Goal: Feedback & Contribution: Leave review/rating

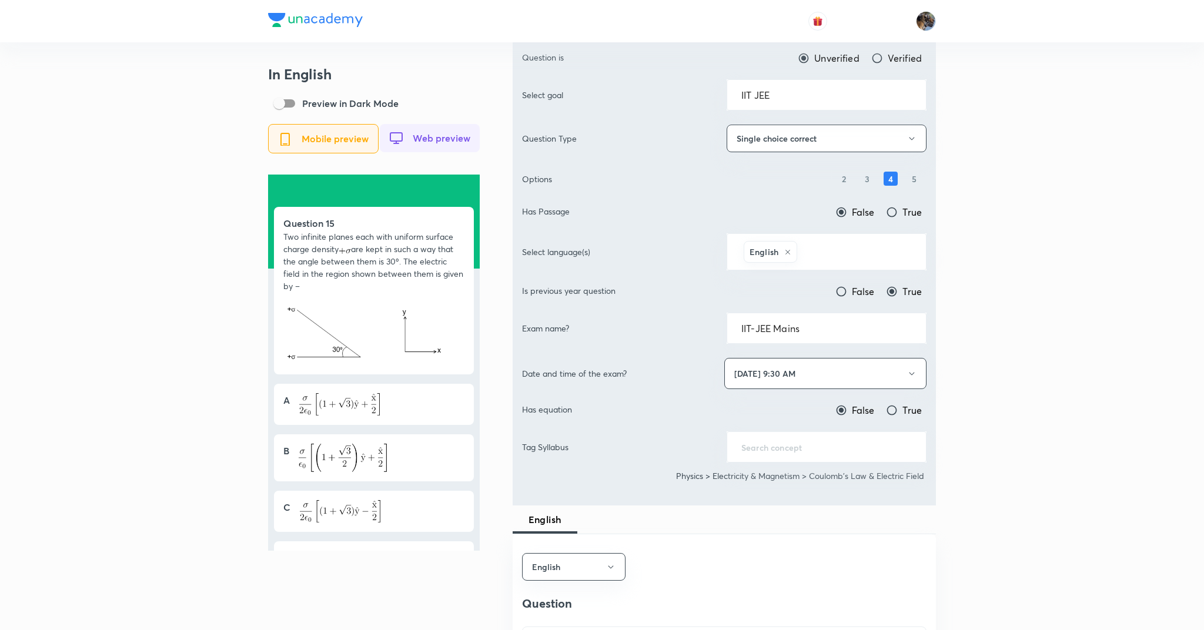
scroll to position [183, 0]
click at [769, 454] on div "​" at bounding box center [827, 446] width 200 height 31
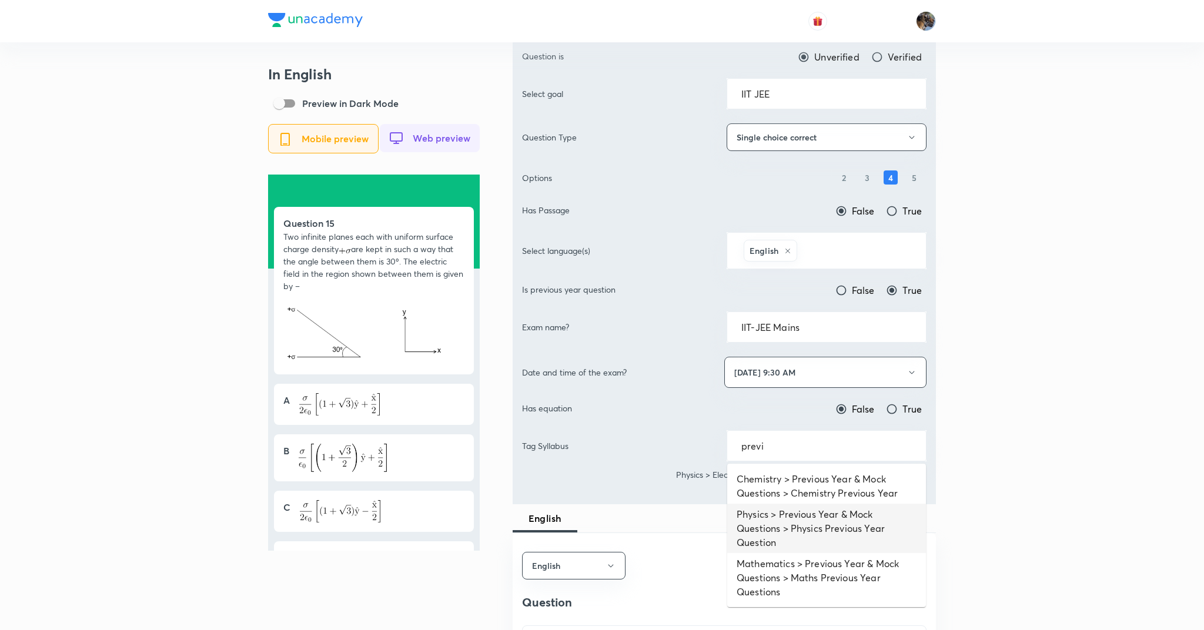
type input "previ"
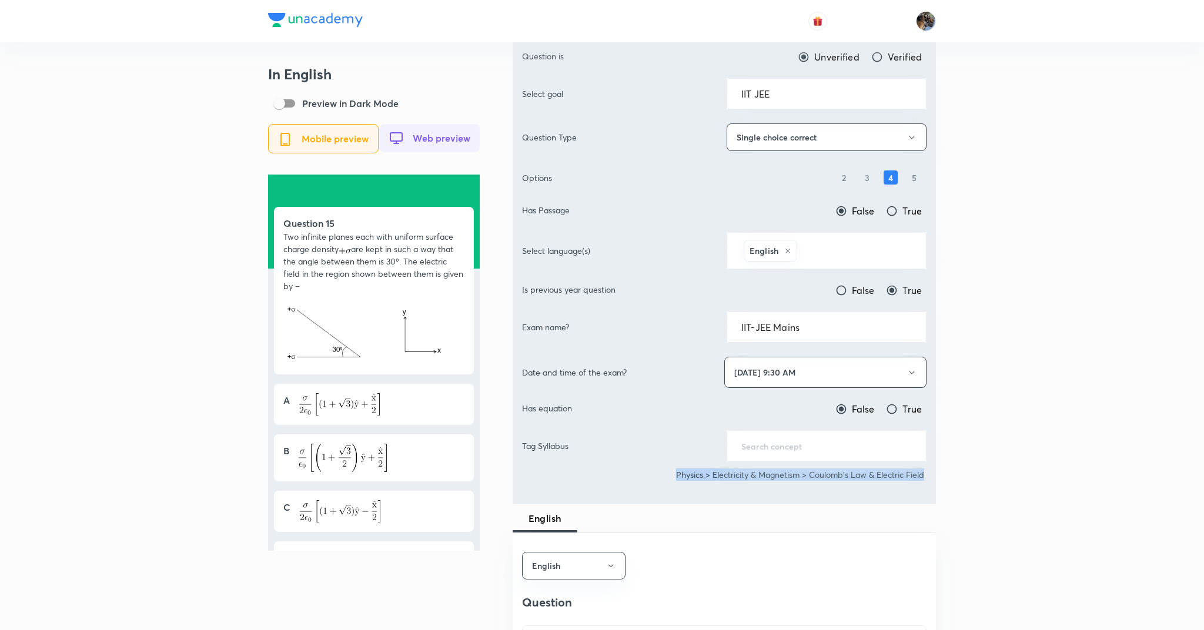
drag, startPoint x: 675, startPoint y: 477, endPoint x: 970, endPoint y: 492, distance: 295.6
click at [849, 445] on input "text" at bounding box center [827, 446] width 171 height 11
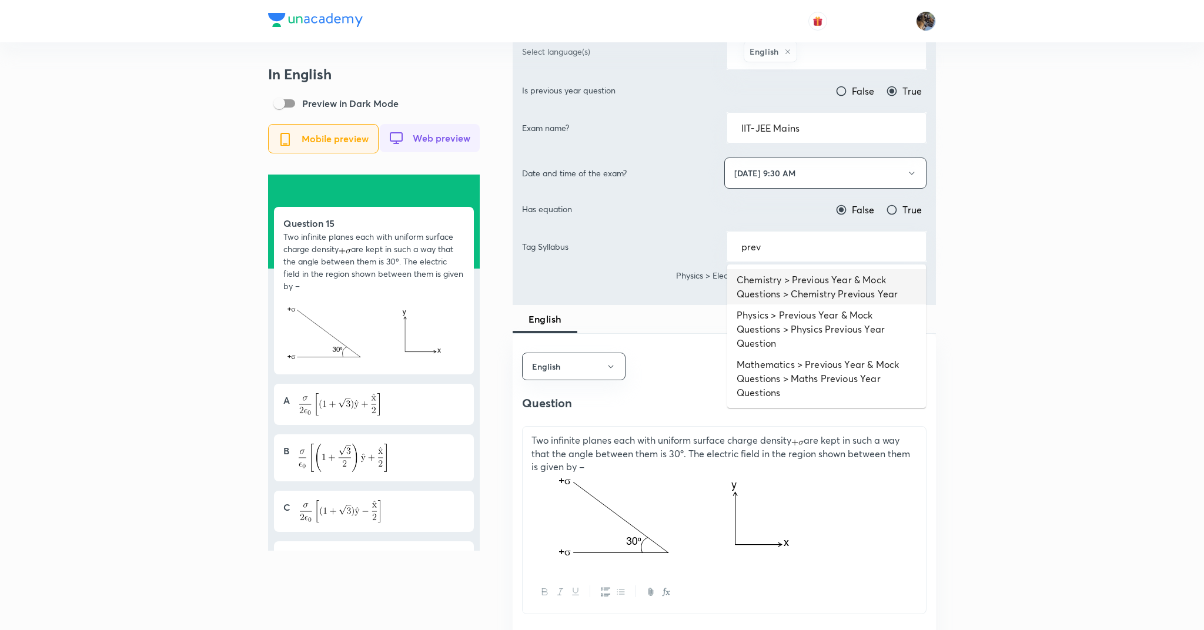
scroll to position [388, 0]
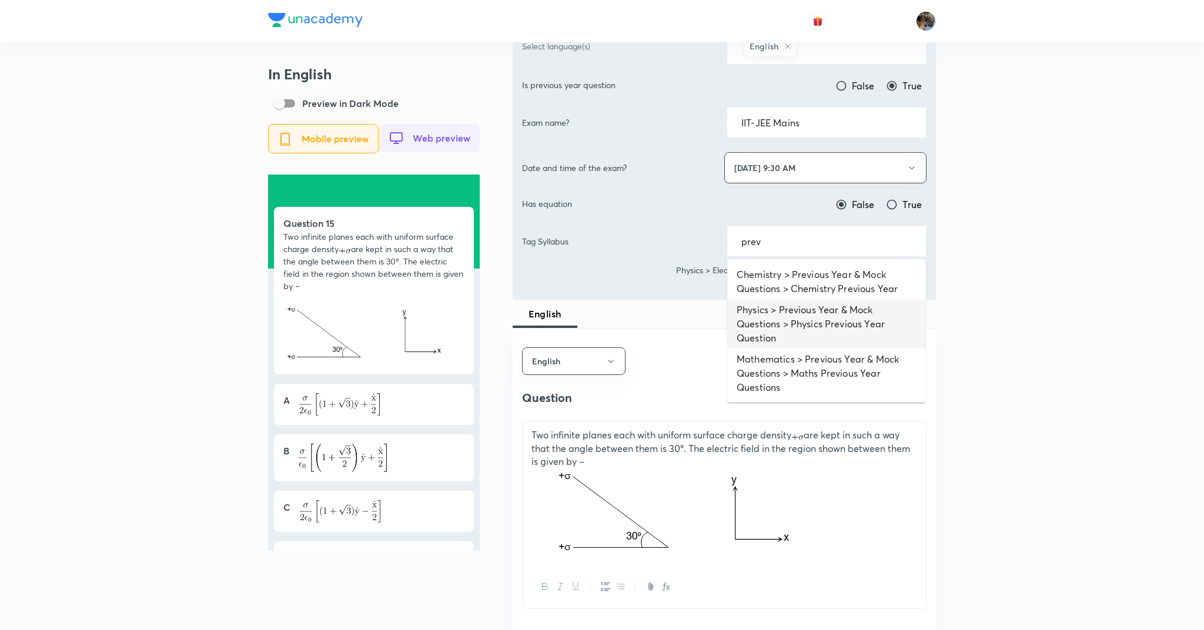
click at [802, 316] on li "Physics > Previous Year & Mock Questions > Physics Previous Year Question" at bounding box center [827, 323] width 199 height 49
type input "Physics > Previous Year & Mock Questions > Physics Previous Year Question"
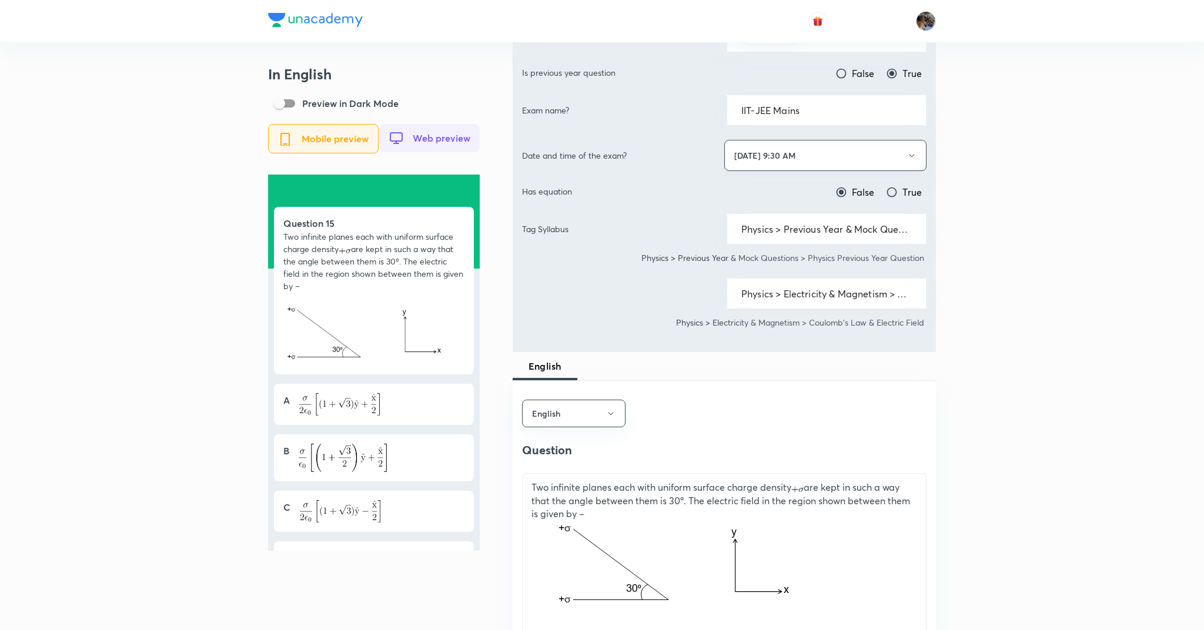
scroll to position [369, 0]
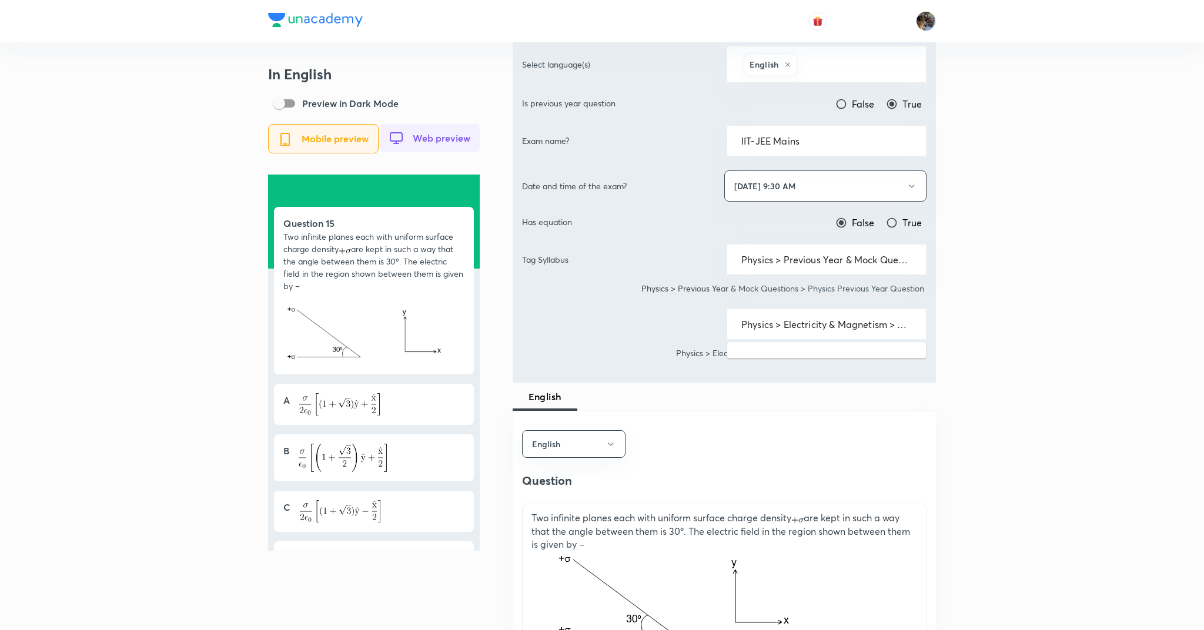
click at [807, 328] on input "Physics > Electricity & Magnetism > Coulomb's Law & Electric Field" at bounding box center [827, 324] width 171 height 11
type input "Physics > Electricity & Magnetism > Coulomb's Law & Electric Field"
click at [779, 384] on div "English" at bounding box center [724, 397] width 423 height 28
click at [778, 323] on input "Physics > Electricity & Magnetism > Coulomb's Law & Electric Field" at bounding box center [827, 324] width 171 height 11
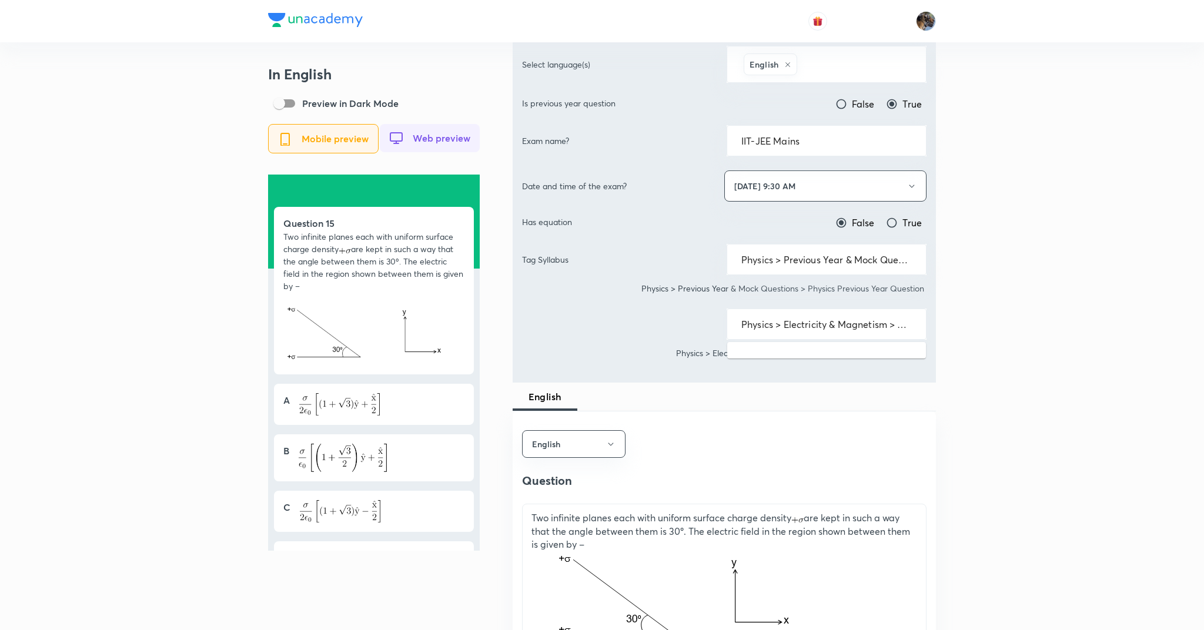
click at [778, 323] on input "Physics > Electricity & Magnetism > Coulomb's Law & Electric Field" at bounding box center [827, 324] width 171 height 11
type input "Physics > Electricity & Magnetism > Coulomb's Law & Electric Field"
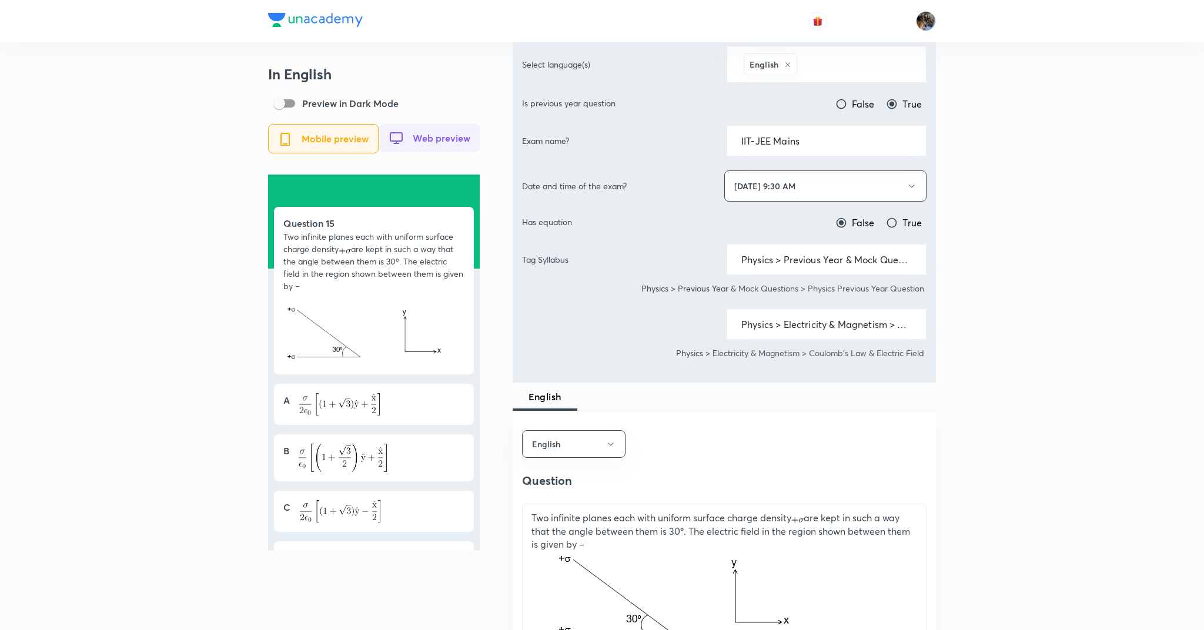
scroll to position [0, 0]
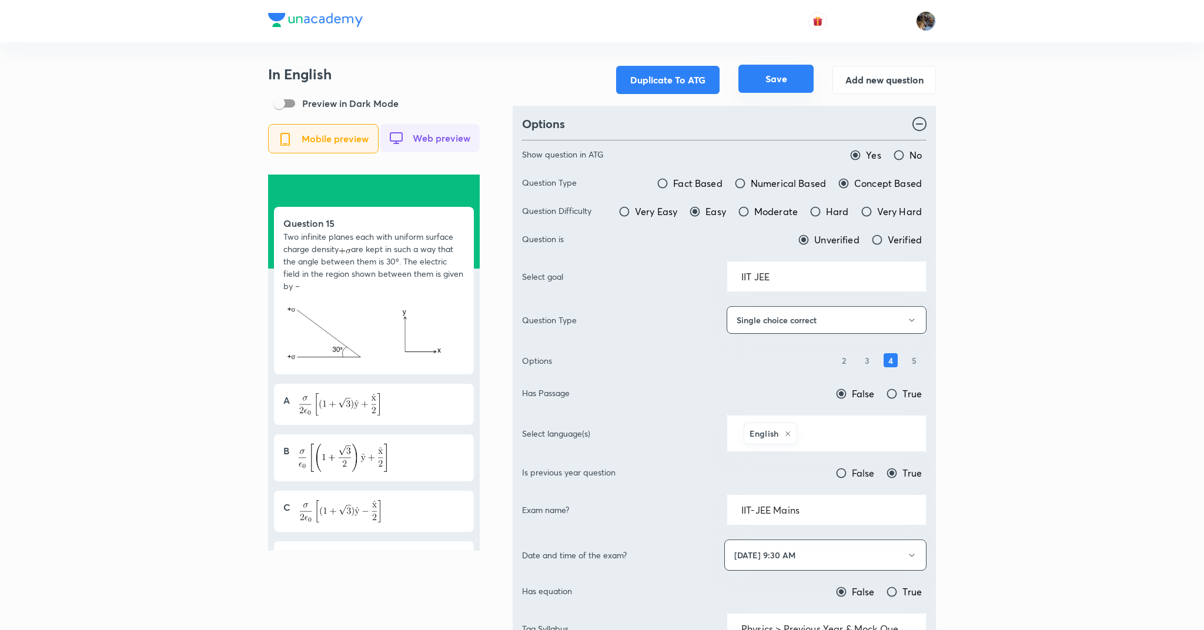
click at [765, 84] on button "Save" at bounding box center [776, 79] width 75 height 28
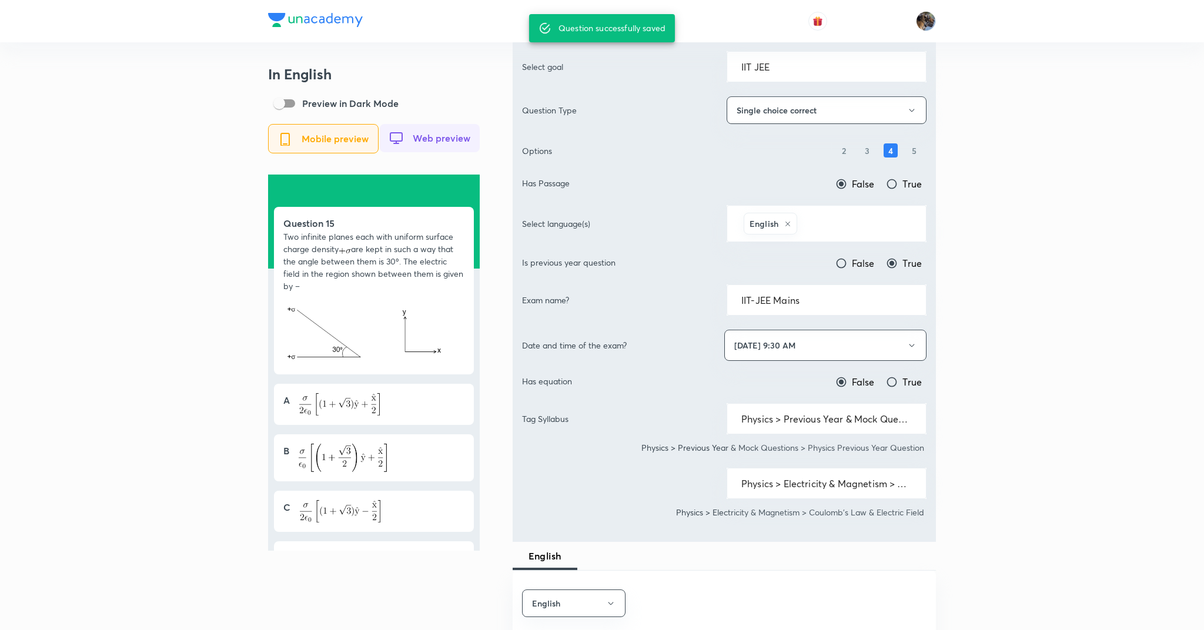
scroll to position [211, 0]
click at [847, 483] on input "Physics > Electricity & Magnetism > Coulomb's Law & Electric Field" at bounding box center [827, 483] width 171 height 11
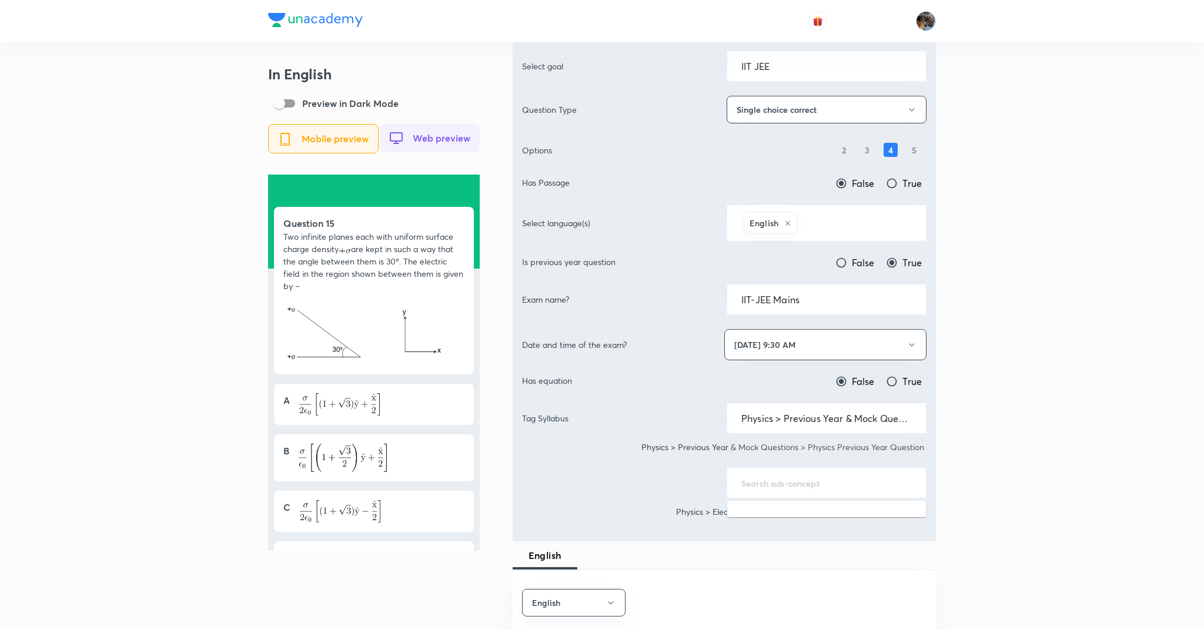
type input "Physics > Electricity & Magnetism > Coulomb's Law & Electric Field"
click at [669, 485] on div "Physics > Electricity & Magnetism > Coulomb's Law & Electric Field ​" at bounding box center [724, 483] width 405 height 31
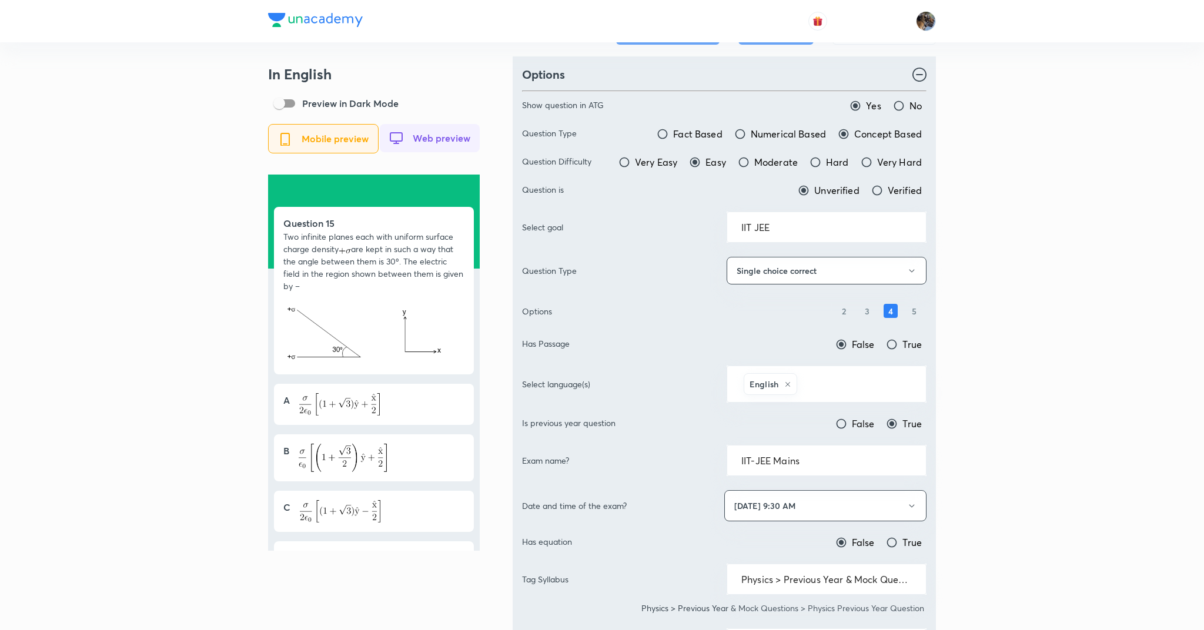
scroll to position [0, 0]
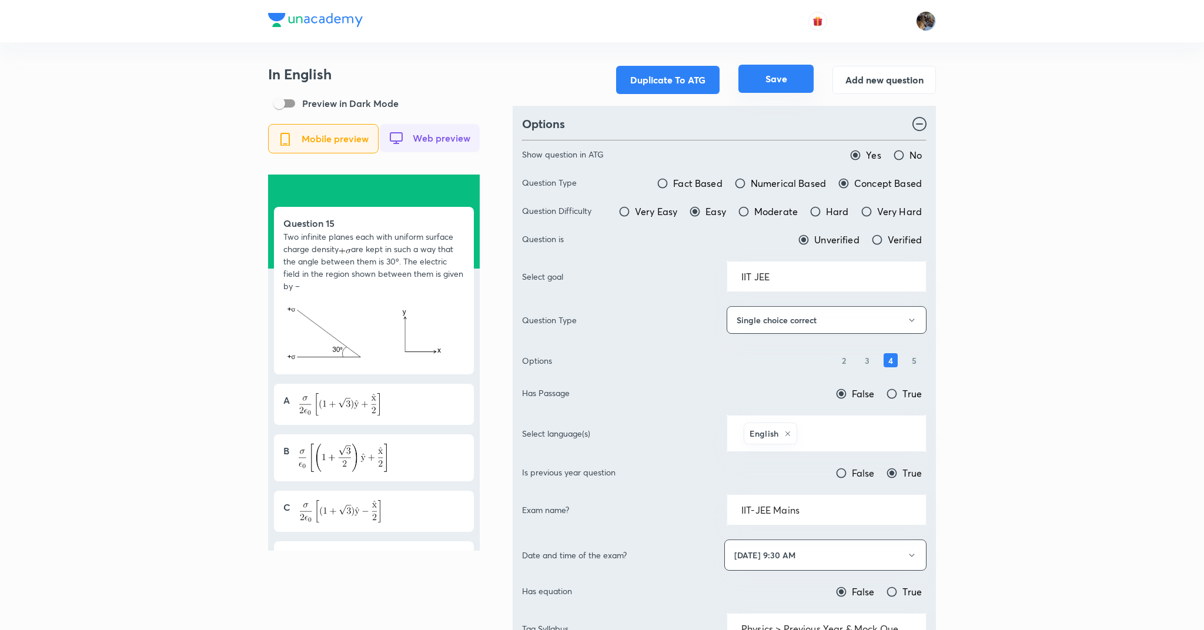
click at [759, 75] on button "Save" at bounding box center [776, 79] width 75 height 28
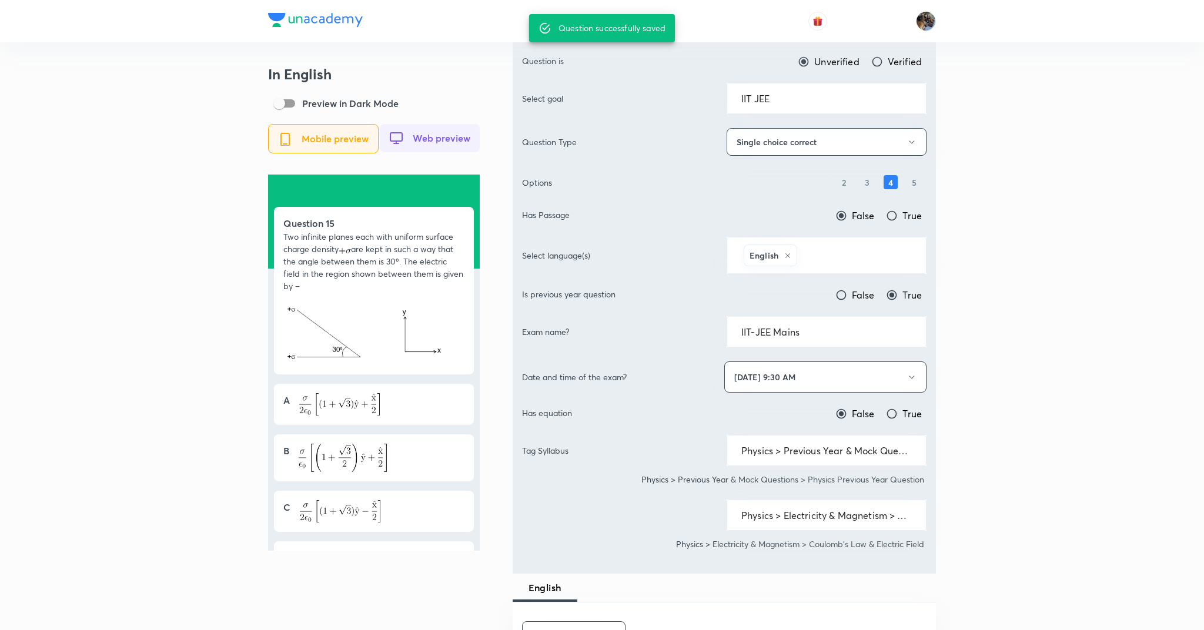
scroll to position [279, 0]
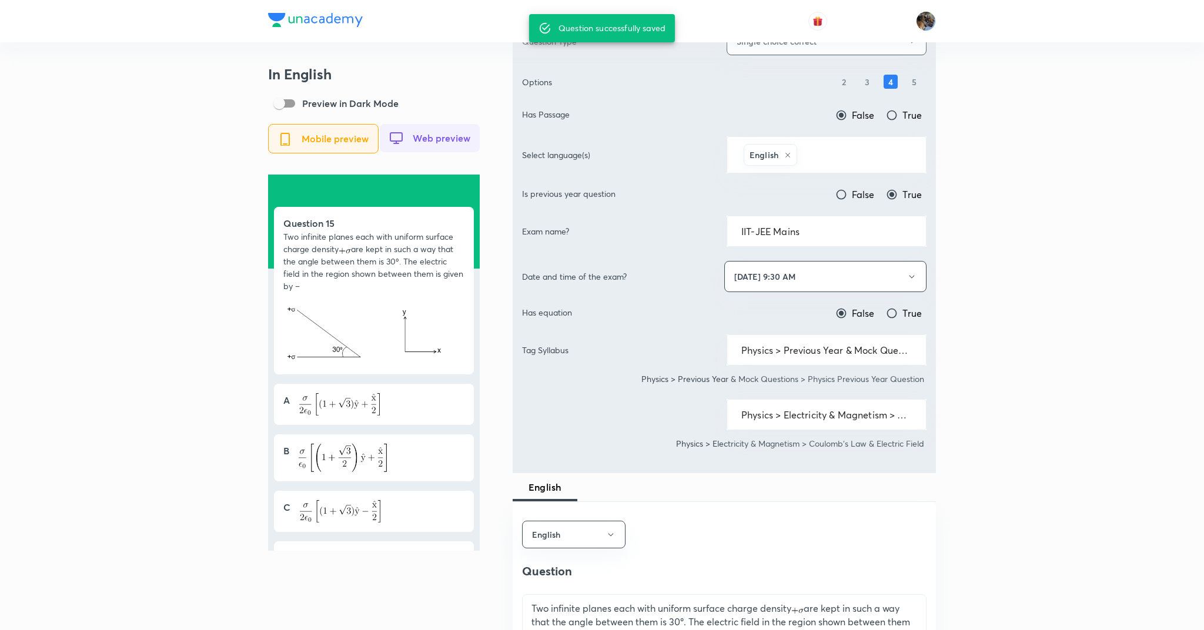
click at [785, 409] on div "Physics > Electricity & Magnetism > Coulomb's Law & Electric Field ​" at bounding box center [827, 414] width 200 height 31
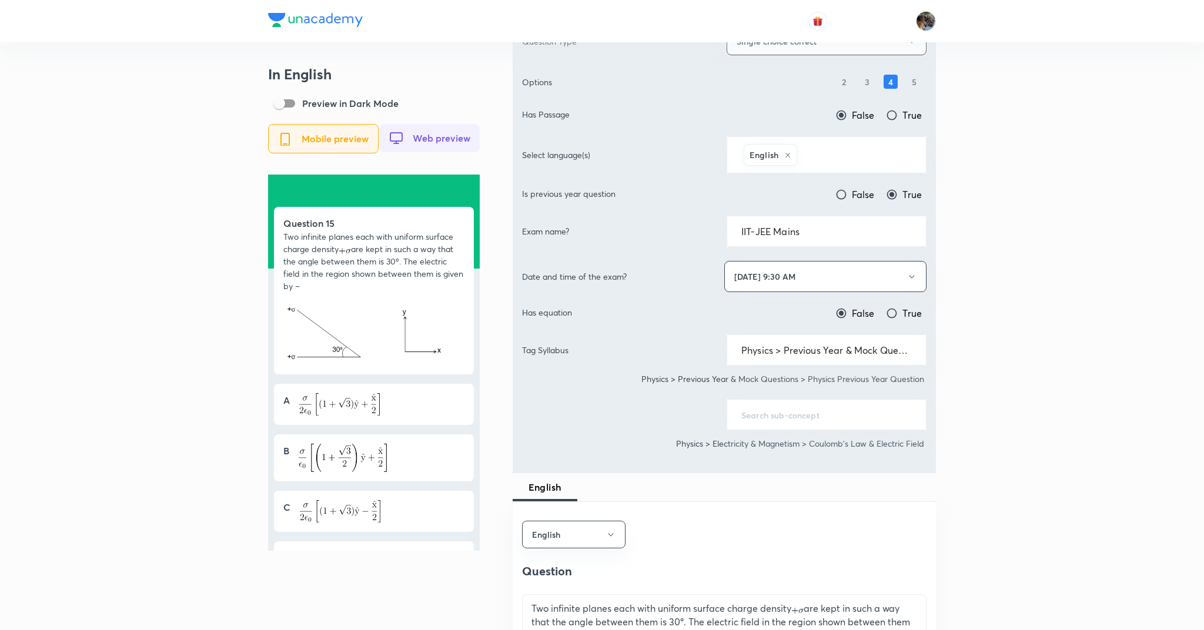
scroll to position [0, 0]
type input "p"
type input "Physics > Electricity & Magnetism > Coulomb's Law & Electric Field"
click at [628, 426] on div "Physics > Electricity & Magnetism > Coulomb's Law & Electric Field ​" at bounding box center [724, 414] width 405 height 31
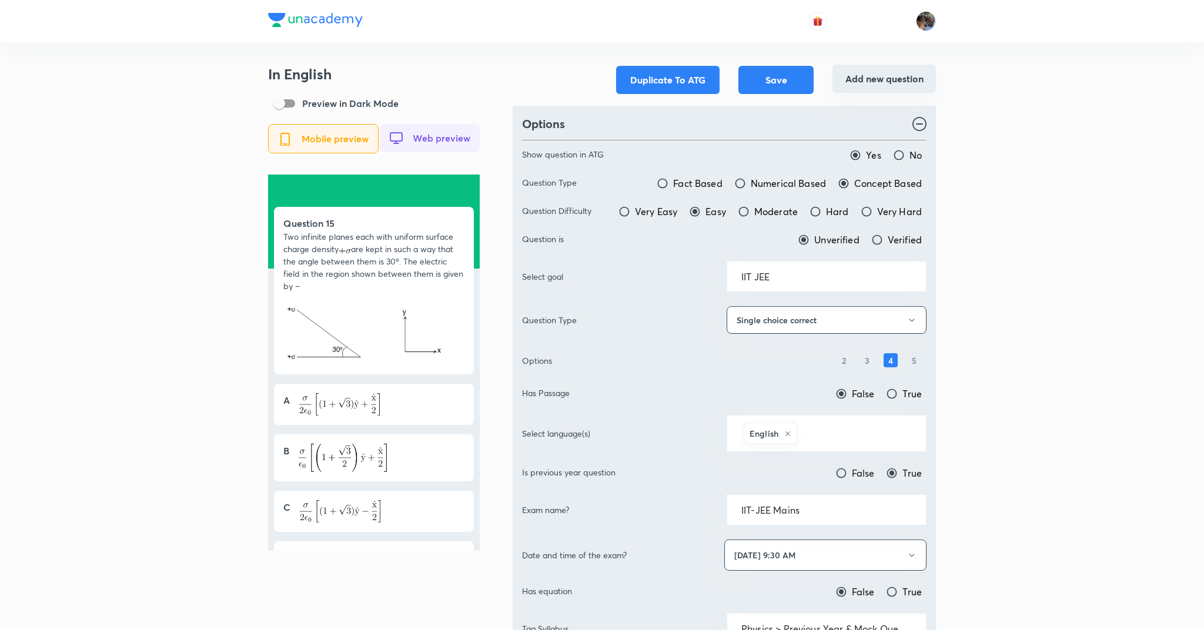
click at [845, 82] on button "Add new question" at bounding box center [885, 79] width 104 height 28
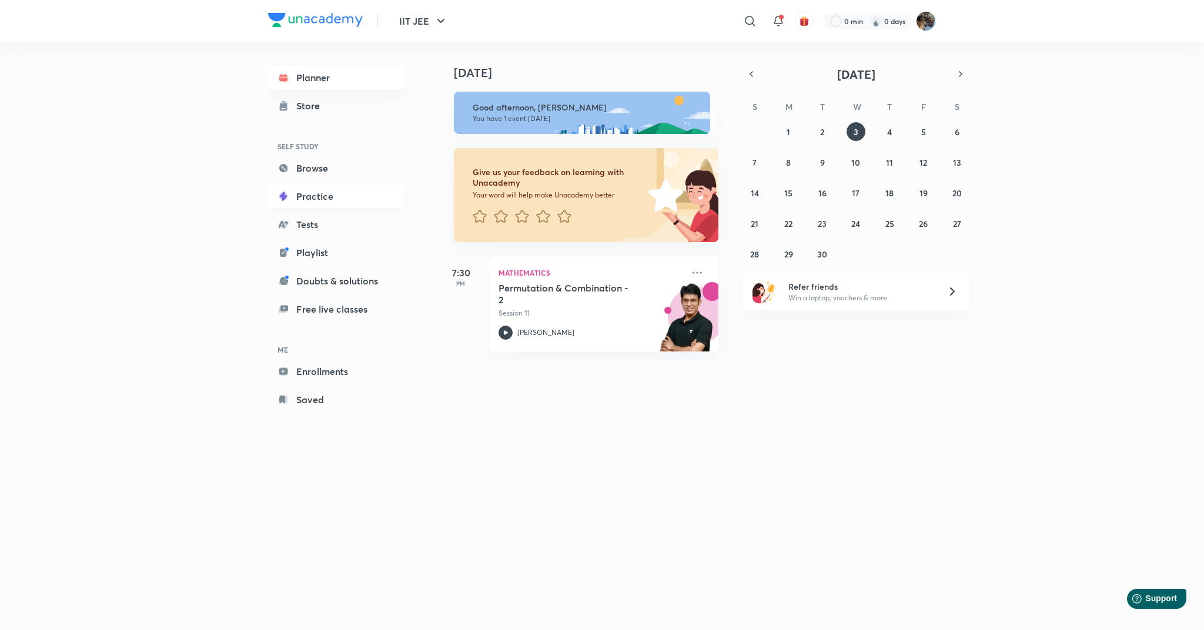
click at [316, 195] on link "Practice" at bounding box center [336, 197] width 136 height 24
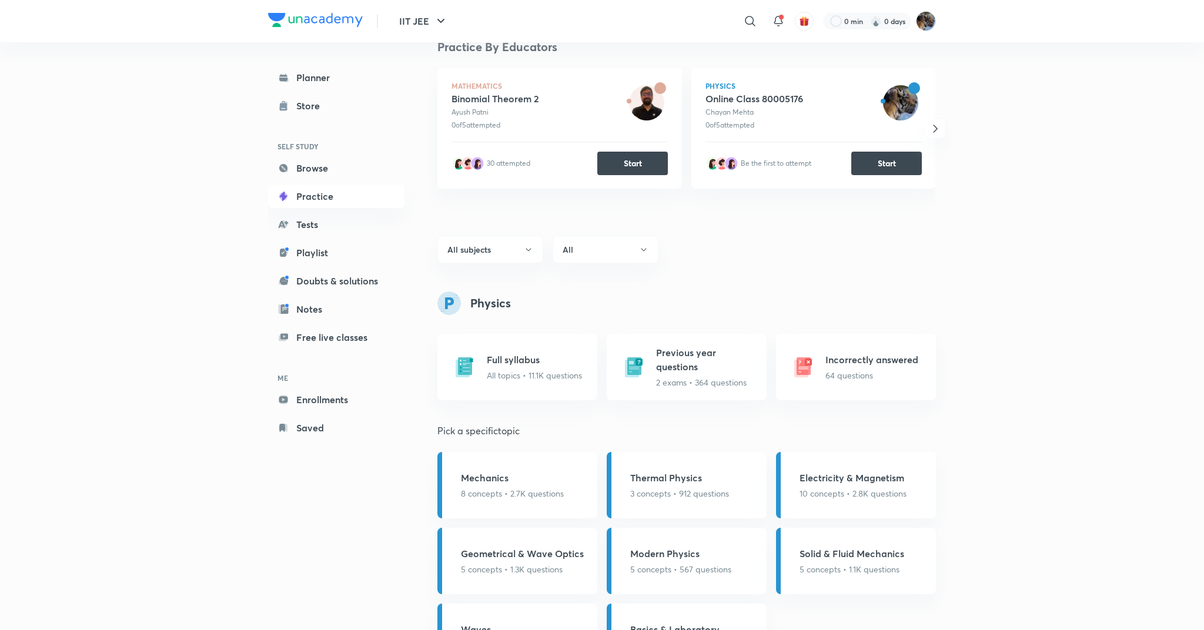
scroll to position [622, 0]
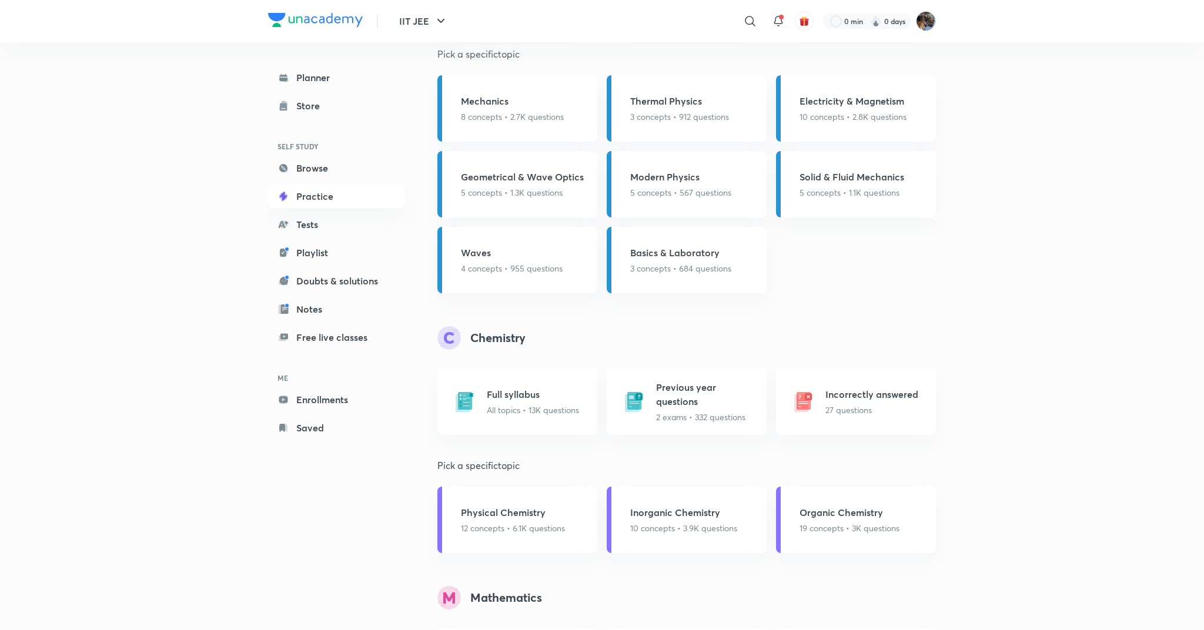
click at [1017, 313] on div "IIT JEE ​ 0 min 0 days Planner Store SELF STUDY Browse Practice Tests Playlist …" at bounding box center [602, 318] width 1204 height 1880
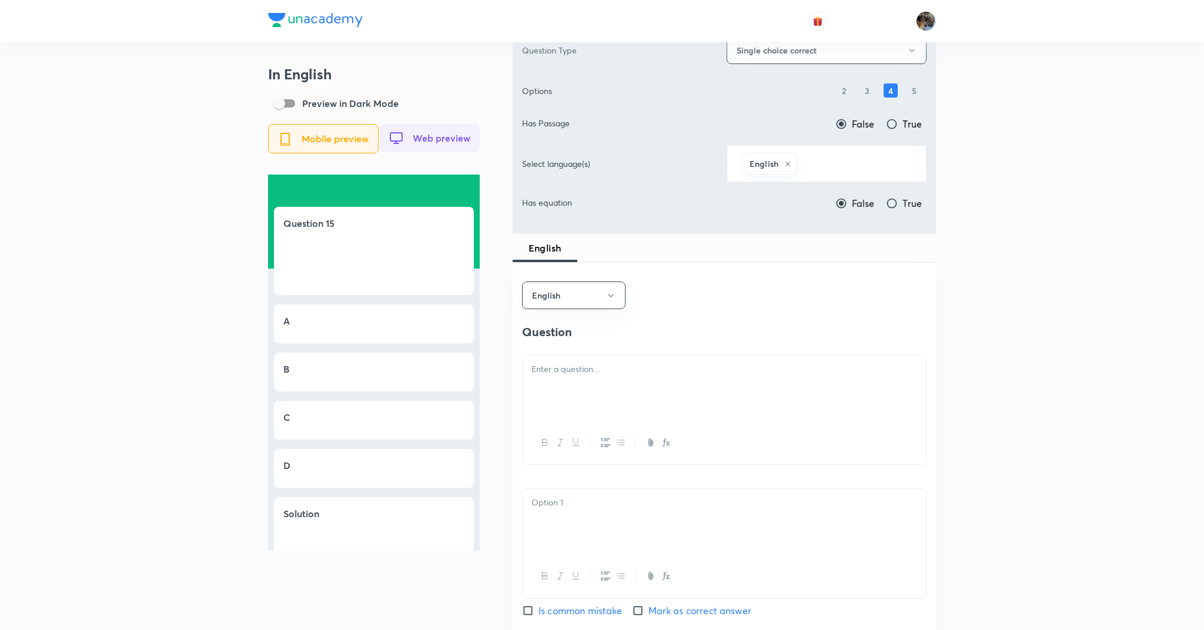
scroll to position [249, 0]
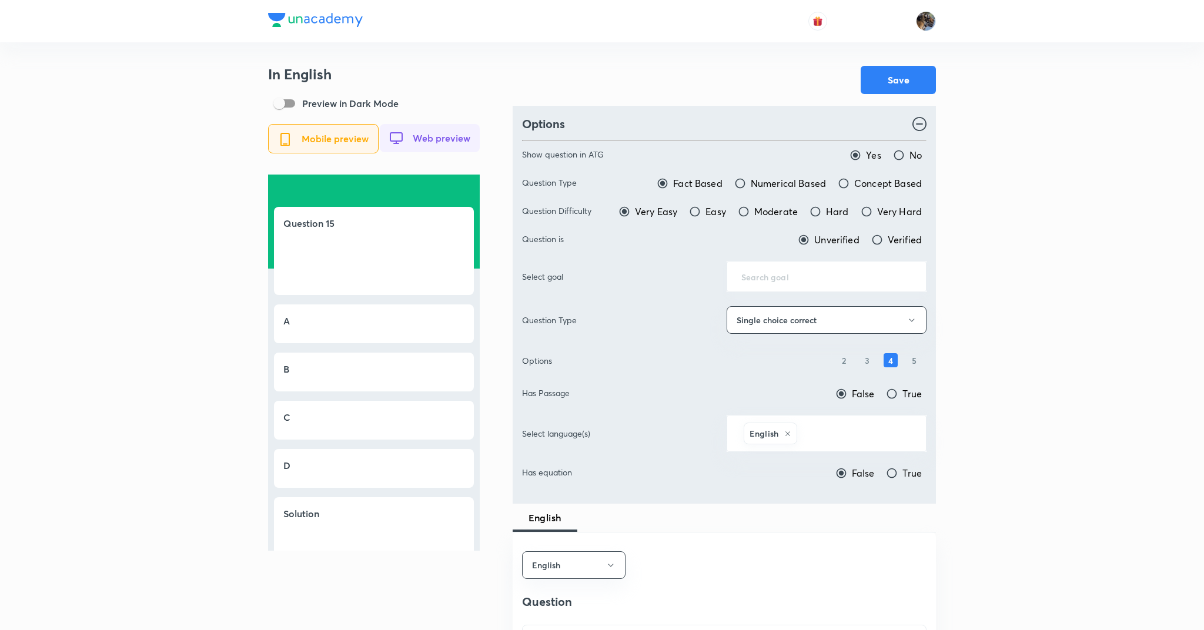
click at [810, 278] on input "text" at bounding box center [827, 276] width 171 height 11
type input "j"
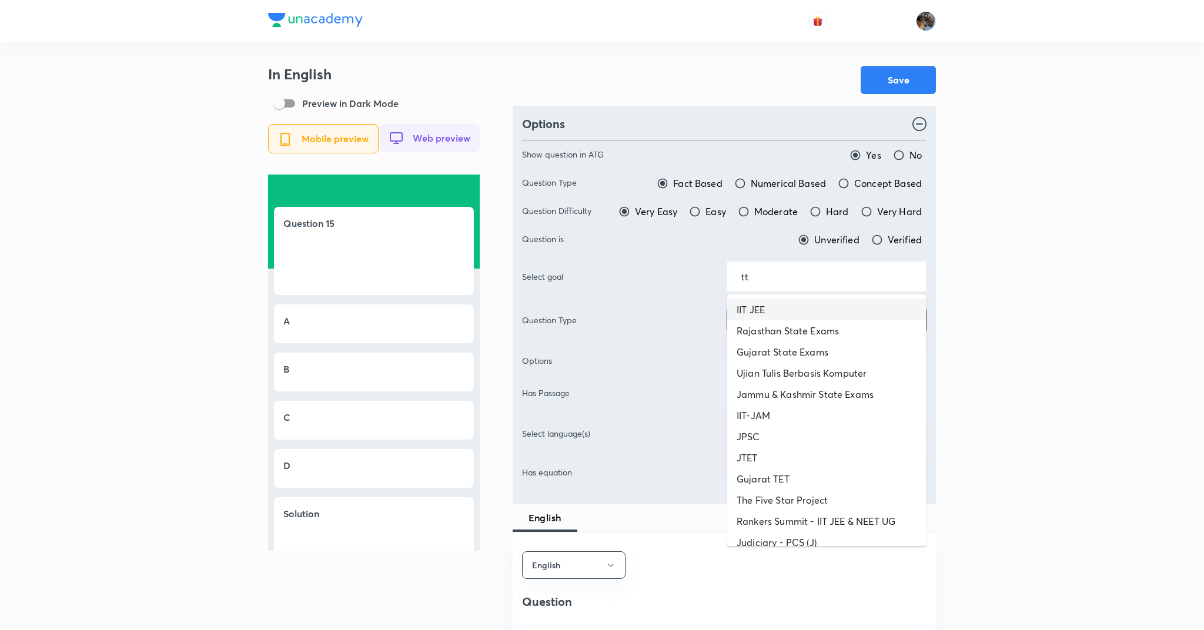
type input "t"
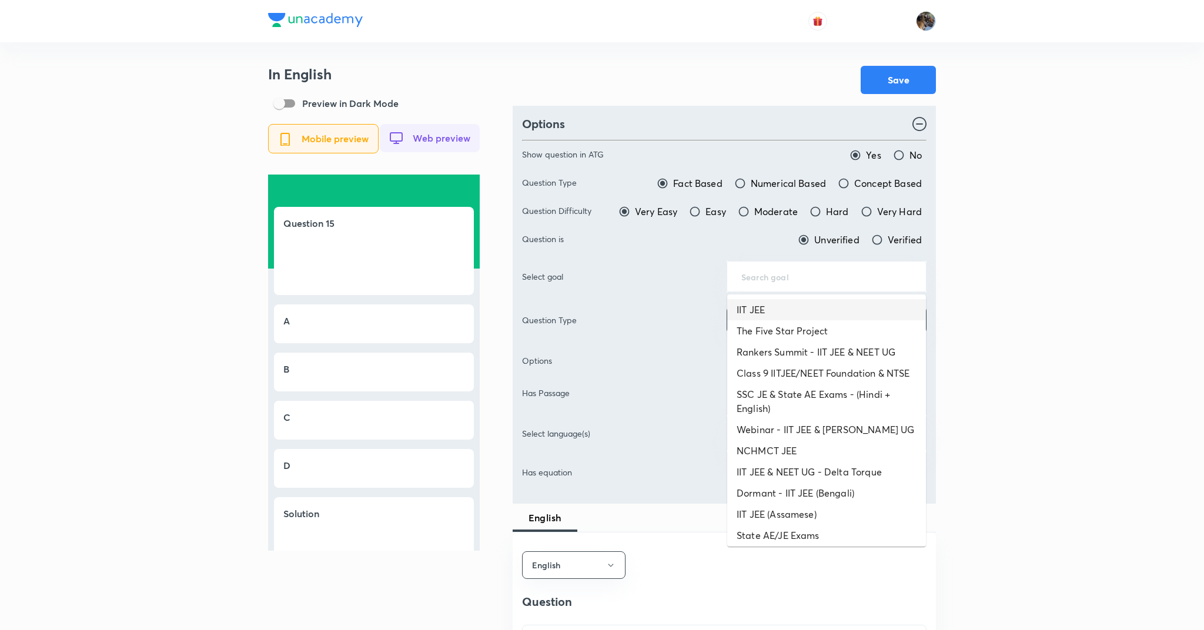
click at [768, 314] on li "IIT JEE" at bounding box center [827, 309] width 199 height 21
type input "IIT JEE"
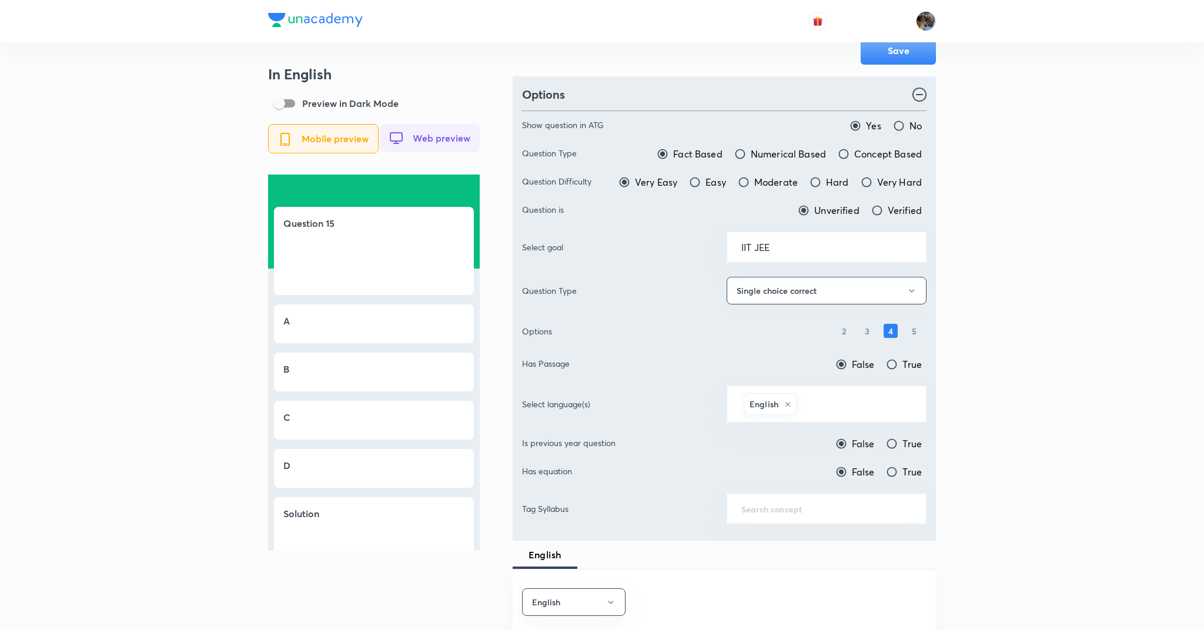
scroll to position [31, 0]
click at [772, 510] on input "text" at bounding box center [827, 507] width 171 height 11
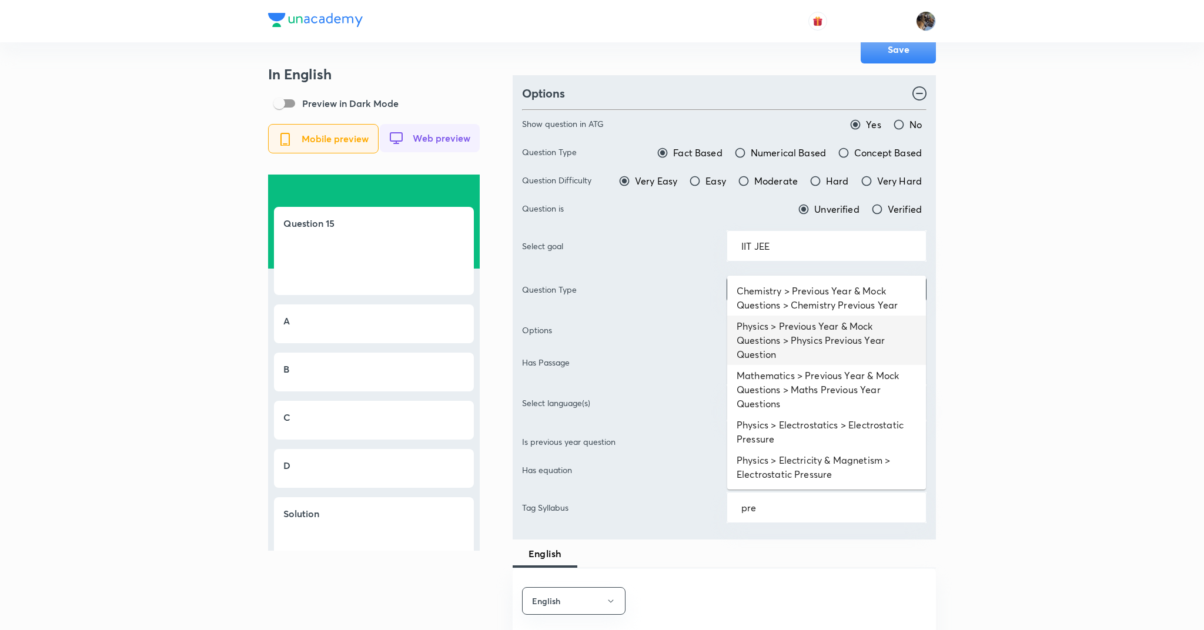
click at [797, 339] on li "Physics > Previous Year & Mock Questions > Physics Previous Year Question" at bounding box center [827, 340] width 199 height 49
type input "Physics > Previous Year & Mock Questions > Physics Previous Year Question"
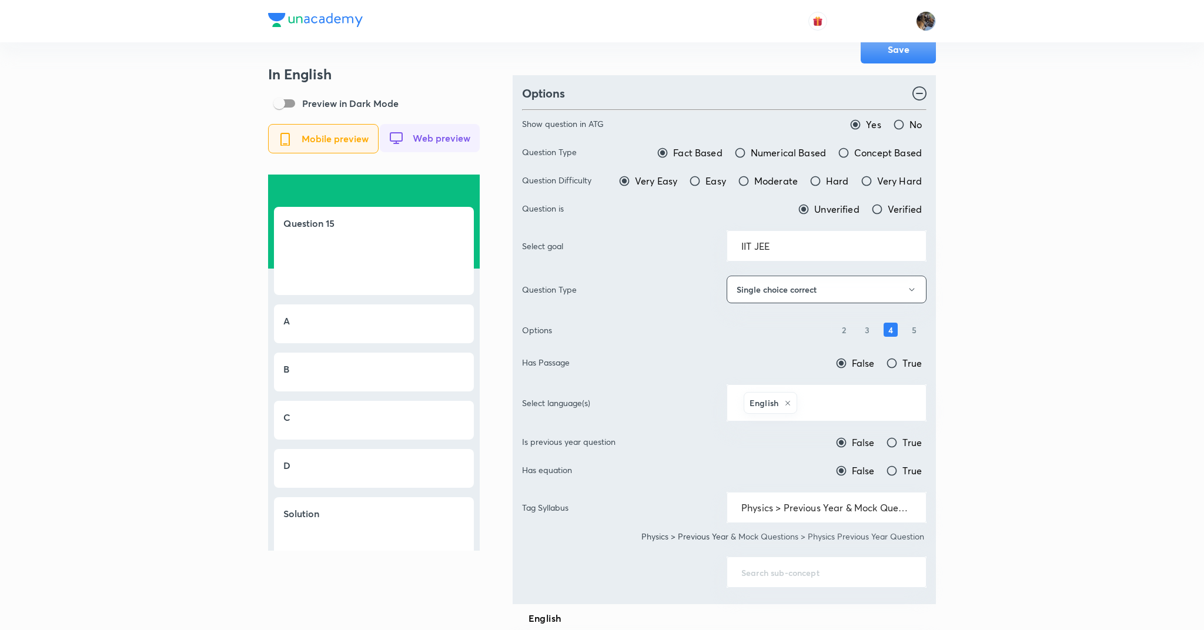
scroll to position [0, 0]
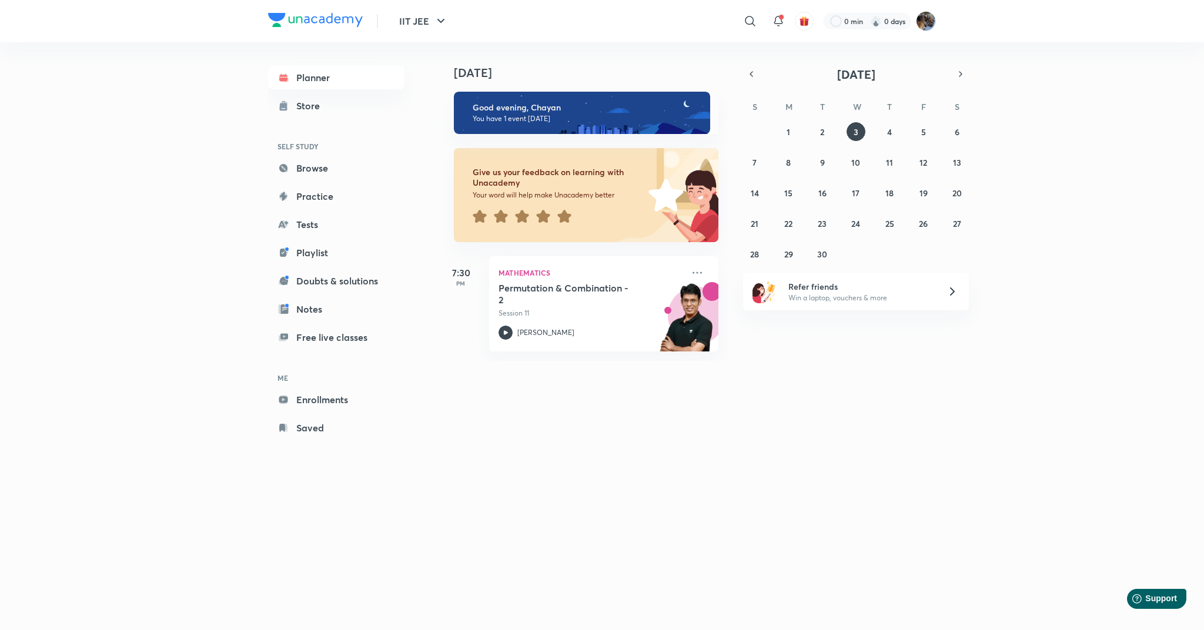
click at [563, 216] on icon at bounding box center [565, 216] width 14 height 13
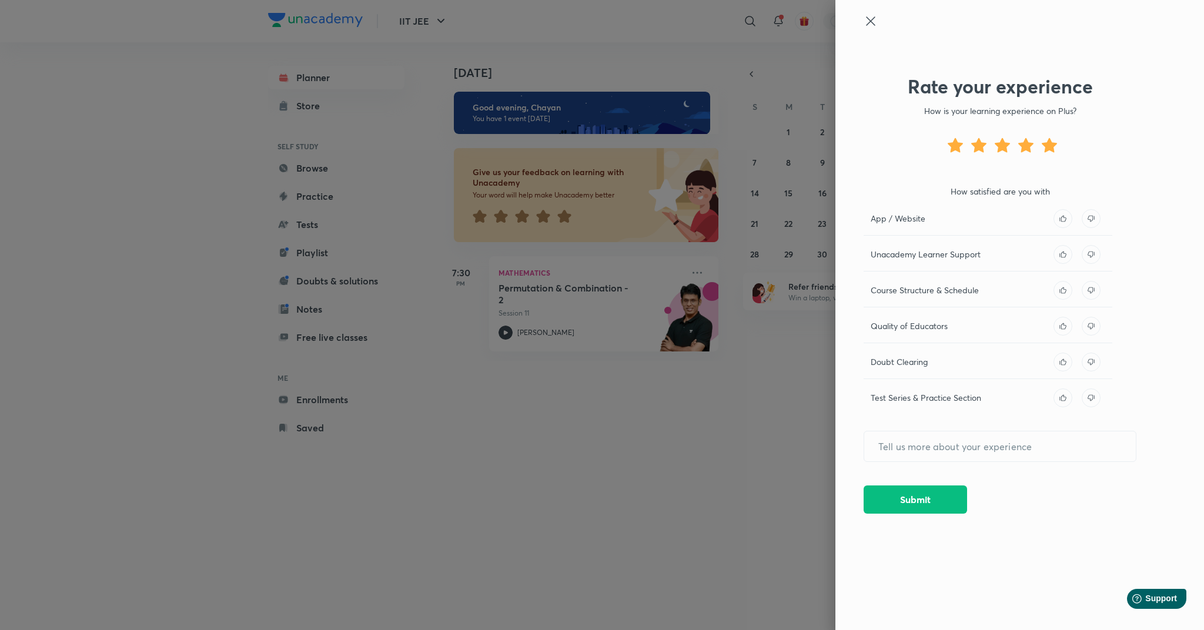
click at [1064, 219] on icon at bounding box center [1063, 218] width 19 height 19
click at [1062, 243] on div "Rate your experience How is your learning experience on Plus? How satisfied are…" at bounding box center [1020, 315] width 369 height 630
click at [1062, 248] on icon at bounding box center [1063, 254] width 19 height 19
click at [1067, 292] on icon at bounding box center [1063, 290] width 19 height 19
click at [1062, 328] on icon at bounding box center [1063, 326] width 6 height 6
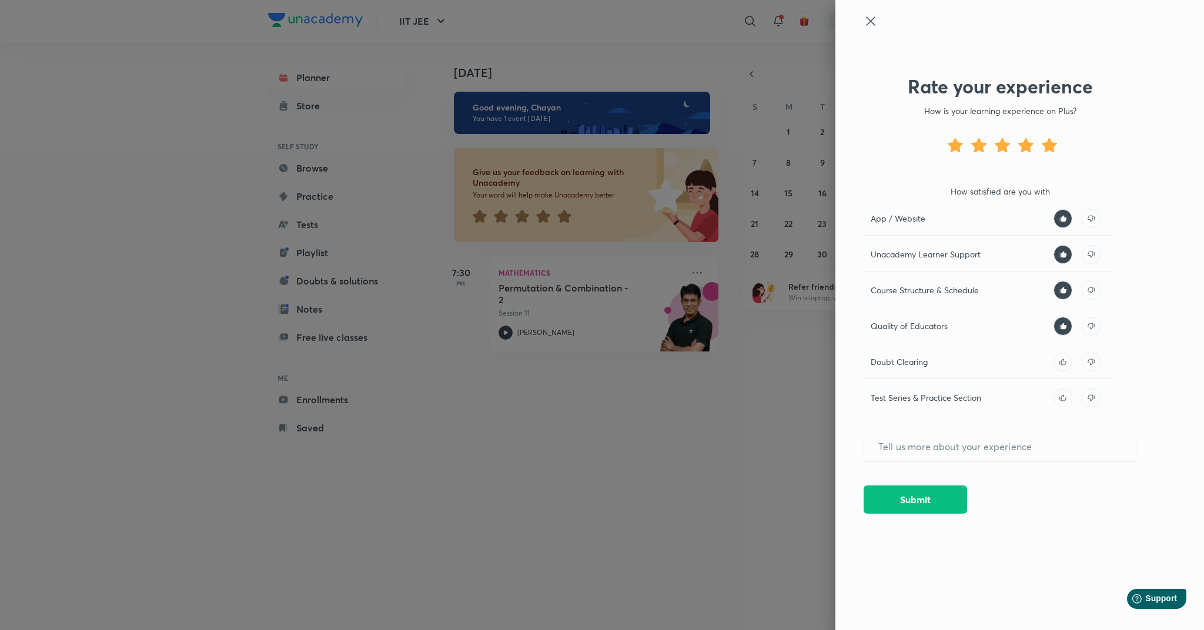
click at [1065, 368] on icon at bounding box center [1063, 362] width 19 height 19
click at [1062, 401] on icon at bounding box center [1063, 398] width 19 height 19
click at [917, 502] on button "Submit" at bounding box center [916, 499] width 104 height 28
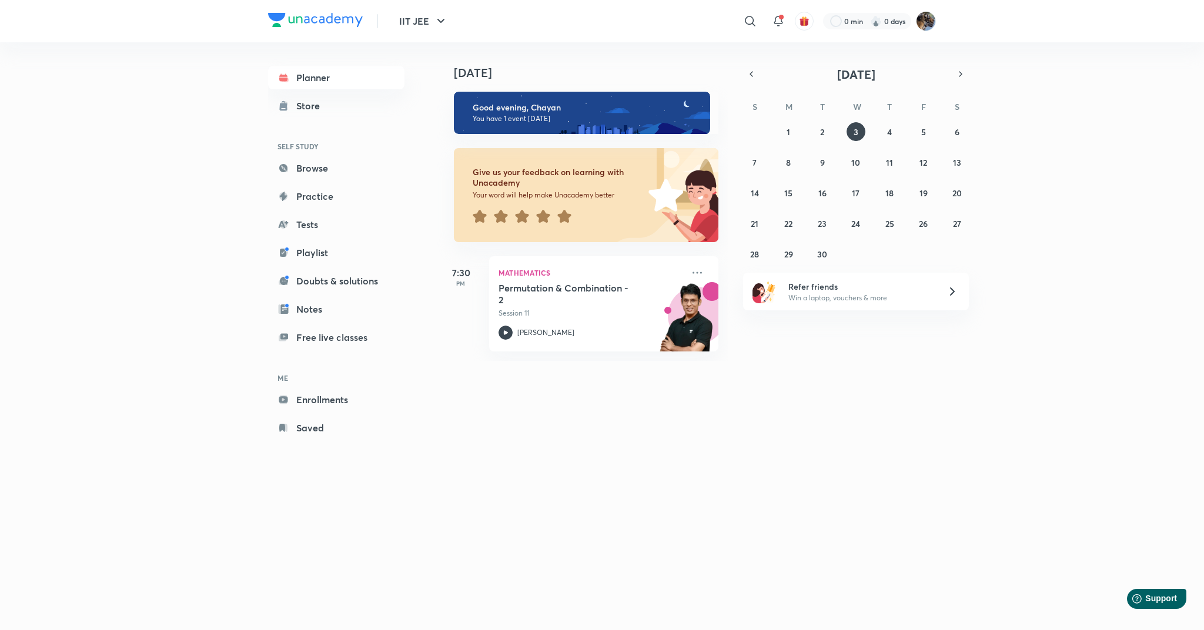
click at [564, 214] on icon at bounding box center [565, 216] width 14 height 13
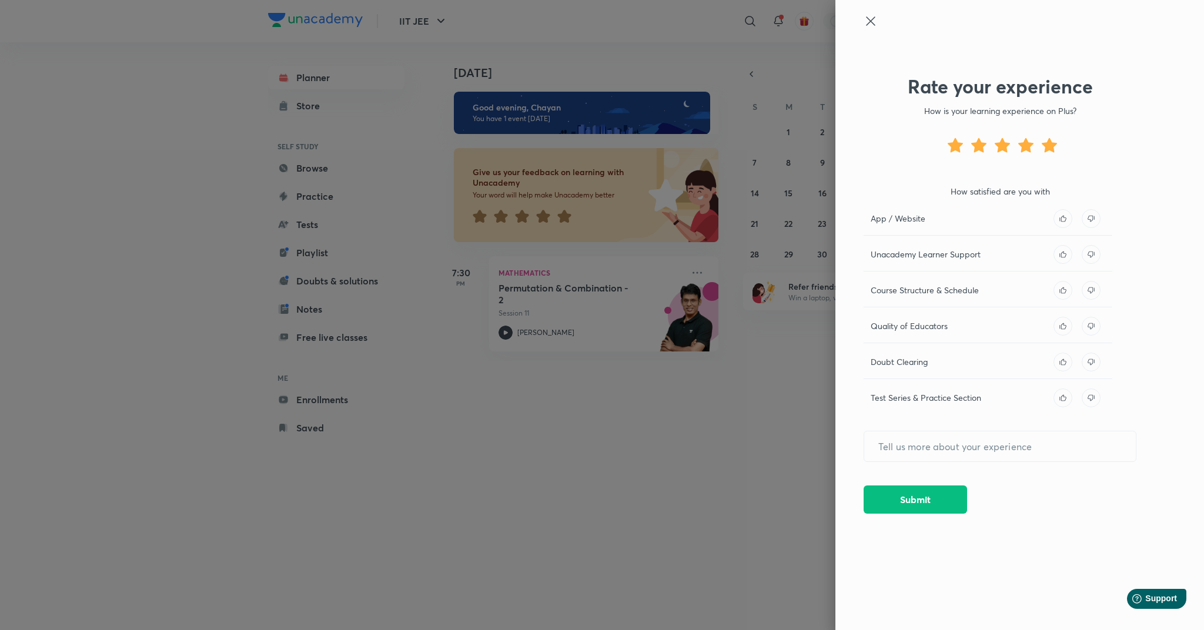
click at [1064, 223] on icon at bounding box center [1063, 218] width 19 height 19
click at [1066, 253] on icon at bounding box center [1063, 254] width 19 height 19
click at [1065, 286] on icon at bounding box center [1063, 290] width 19 height 19
click at [1056, 332] on icon at bounding box center [1063, 326] width 19 height 19
click at [1067, 378] on div "Doubt Clearing" at bounding box center [988, 366] width 249 height 26
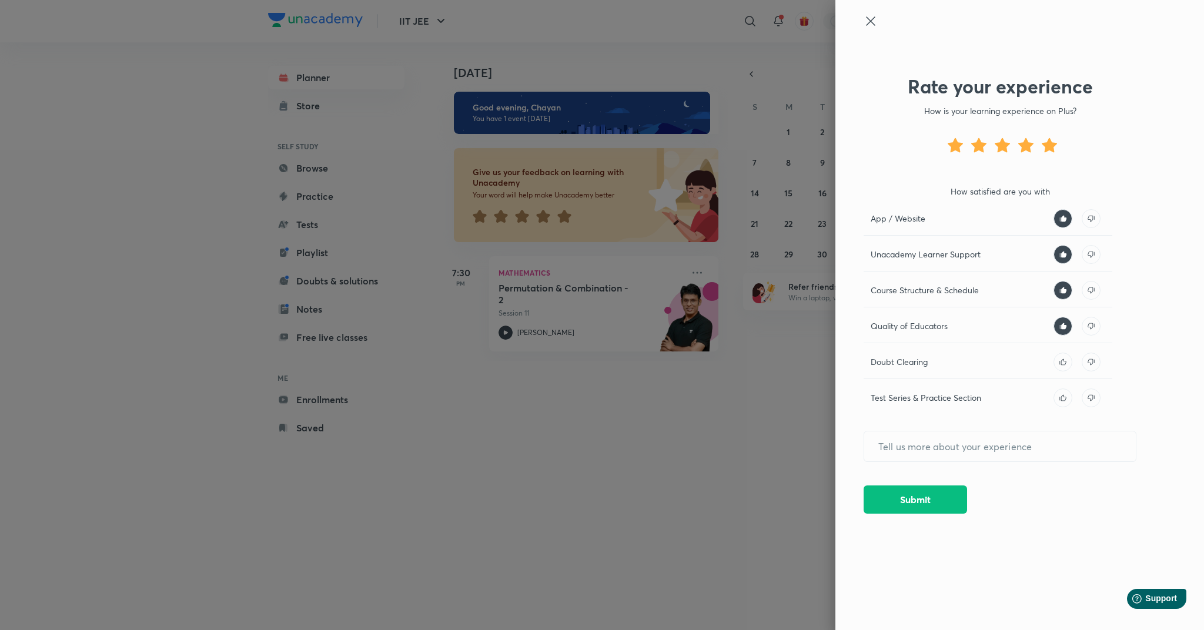
click at [1066, 368] on icon at bounding box center [1063, 362] width 19 height 19
click at [1063, 406] on icon at bounding box center [1063, 398] width 19 height 19
click at [1064, 405] on icon at bounding box center [1063, 398] width 19 height 19
click at [907, 493] on button "Submit" at bounding box center [916, 499] width 104 height 28
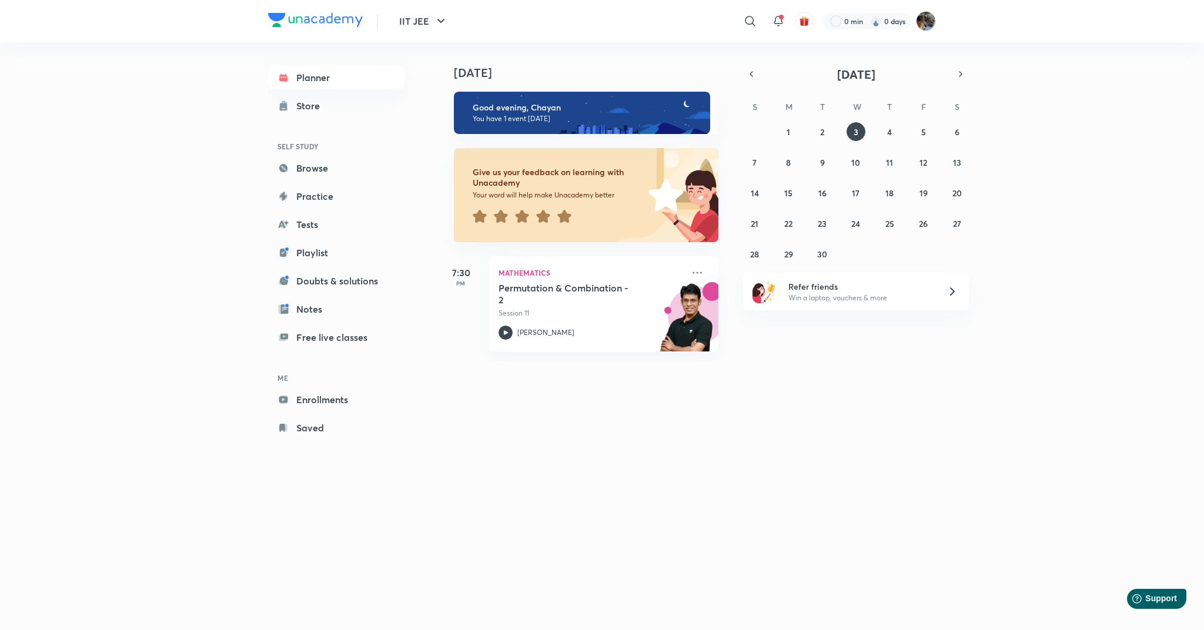
click at [571, 215] on icon at bounding box center [565, 216] width 14 height 14
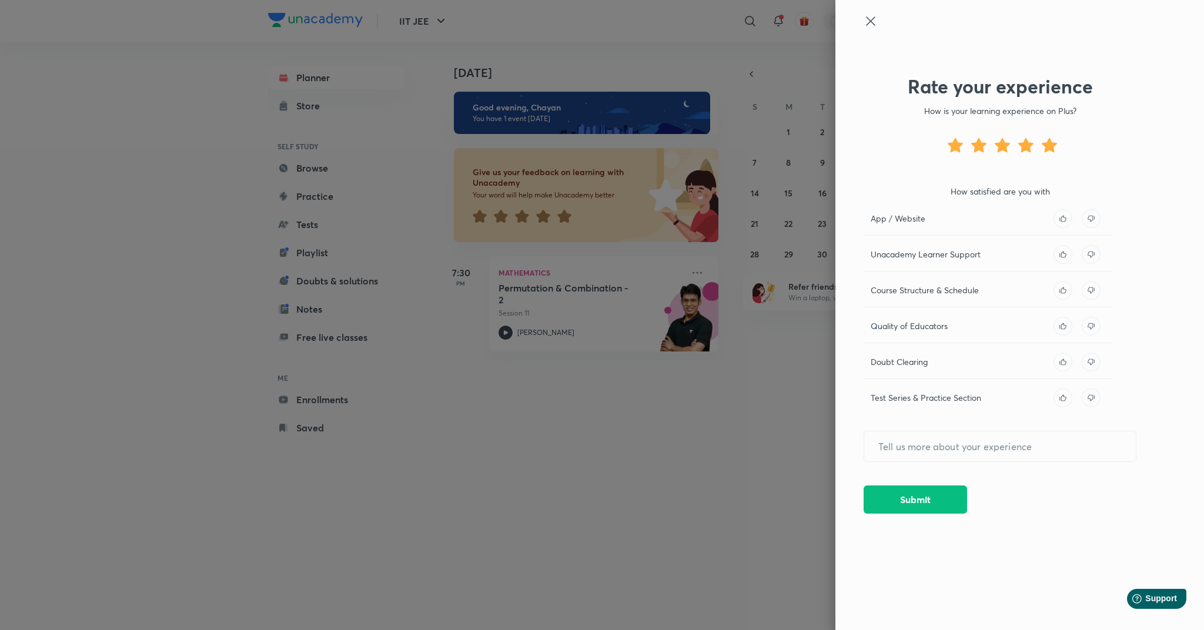
click at [1063, 220] on icon at bounding box center [1063, 218] width 19 height 19
click at [1060, 255] on icon at bounding box center [1063, 254] width 6 height 6
click at [1063, 291] on icon at bounding box center [1063, 290] width 19 height 19
click at [1056, 326] on icon at bounding box center [1063, 326] width 19 height 19
click at [1066, 366] on icon at bounding box center [1063, 362] width 19 height 19
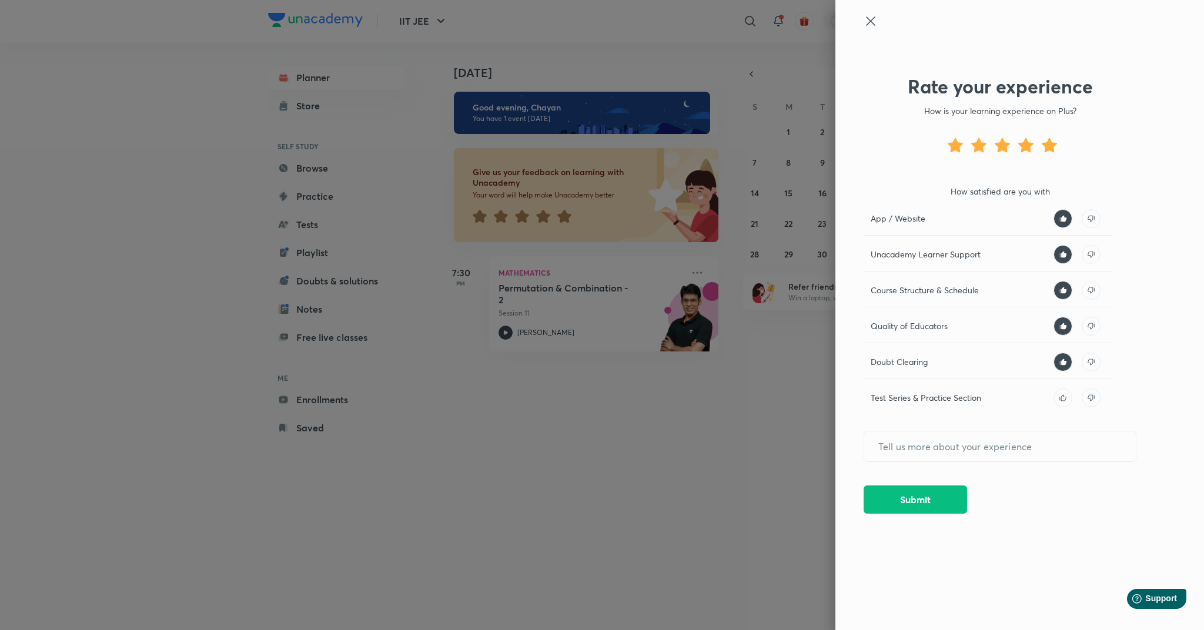
click at [1065, 397] on icon at bounding box center [1063, 398] width 6 height 6
click at [894, 503] on button "Submit" at bounding box center [916, 499] width 104 height 28
